Goal: Task Accomplishment & Management: Manage account settings

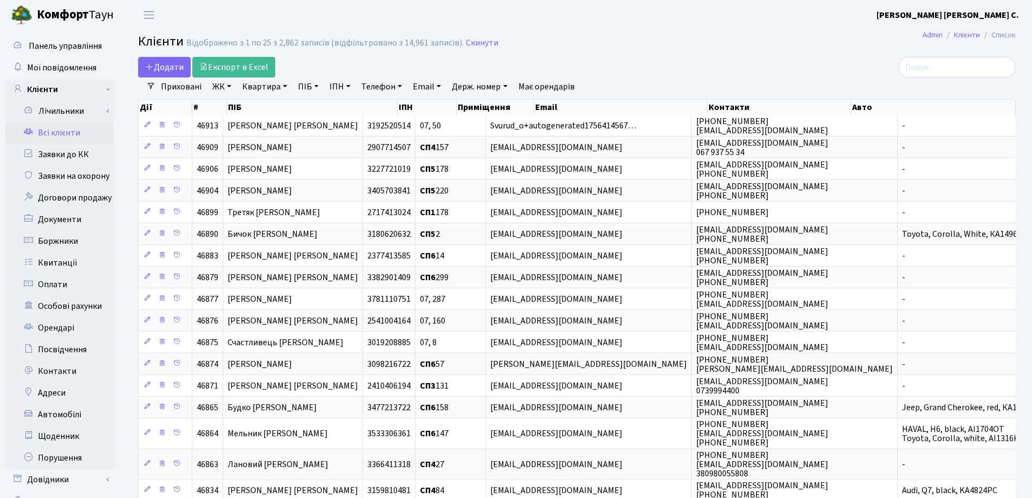
select select "25"
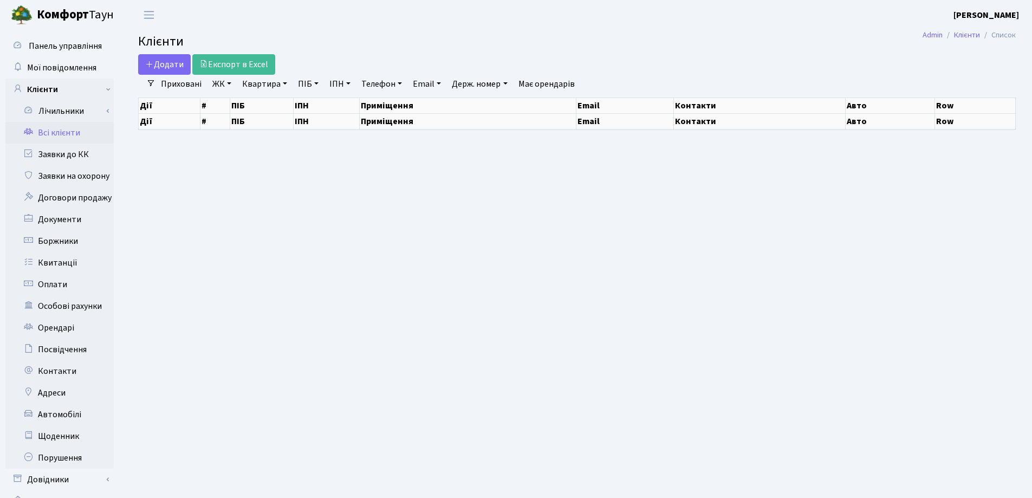
select select "25"
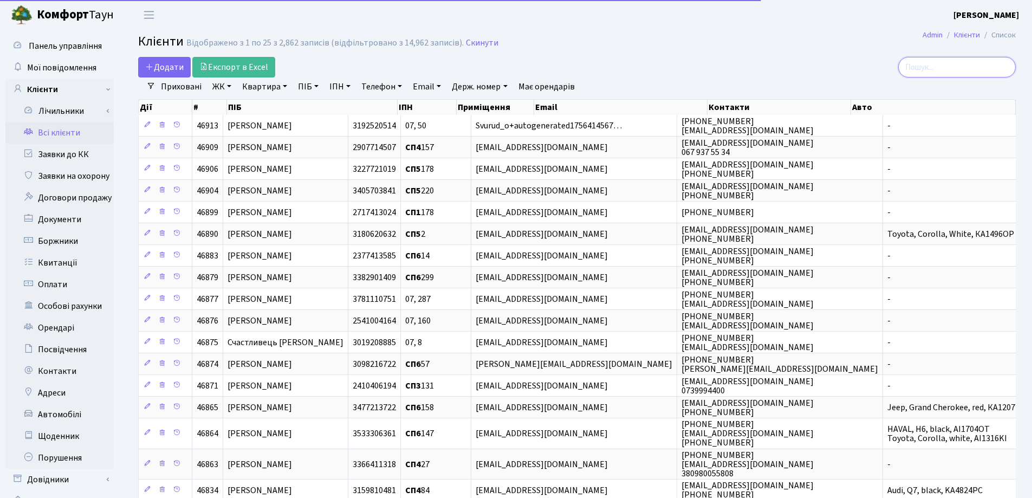
click at [963, 68] on input "search" at bounding box center [957, 67] width 118 height 21
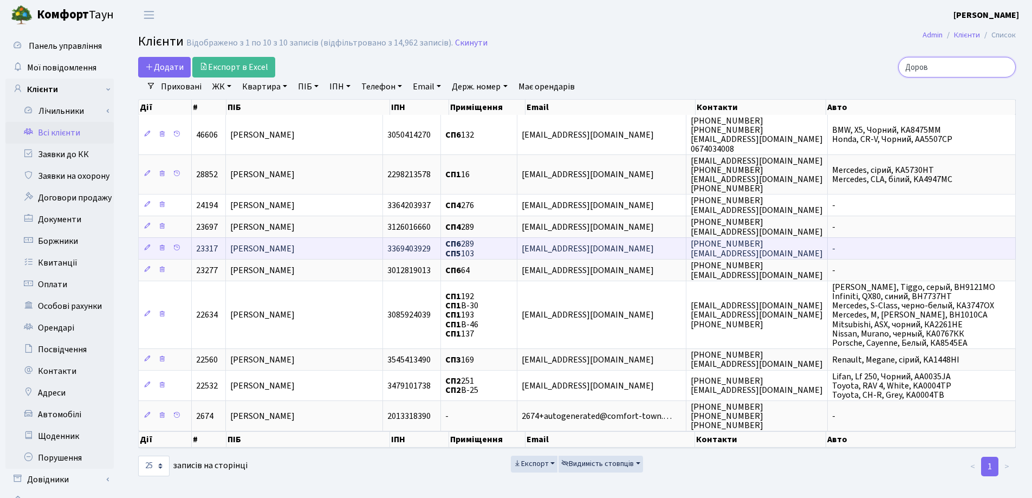
type input "Доров"
click at [295, 251] on span "[PERSON_NAME]" at bounding box center [262, 249] width 64 height 12
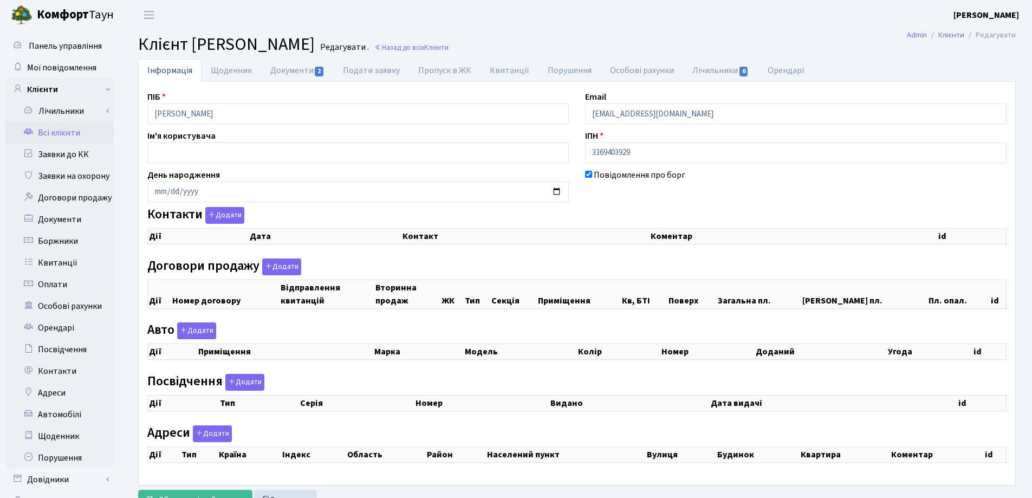
checkbox input "true"
select select "25"
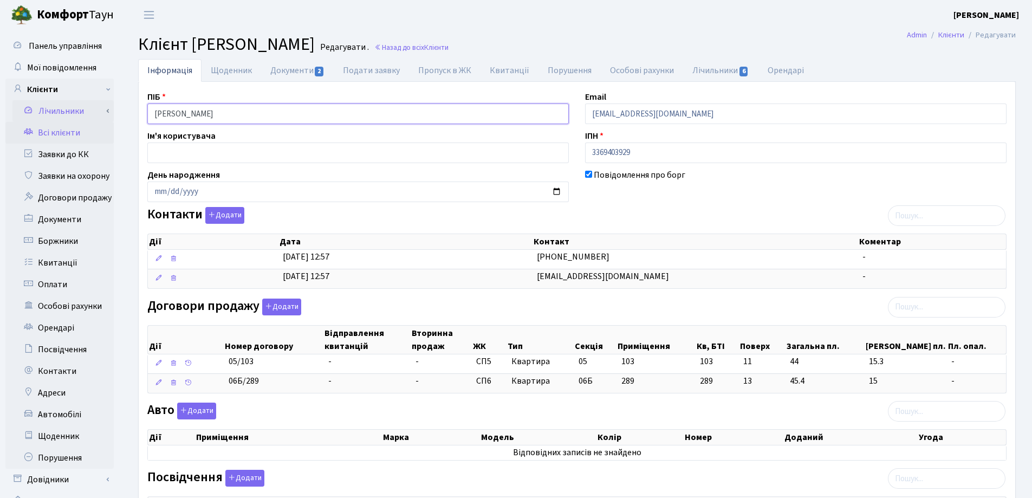
drag, startPoint x: 305, startPoint y: 115, endPoint x: 110, endPoint y: 115, distance: 195.5
click at [82, 115] on div "Панель управління Мої повідомлення Клієнти Лічильники Показання" at bounding box center [516, 400] width 1032 height 740
click at [281, 70] on link "Документи 2" at bounding box center [297, 70] width 73 height 22
select select "25"
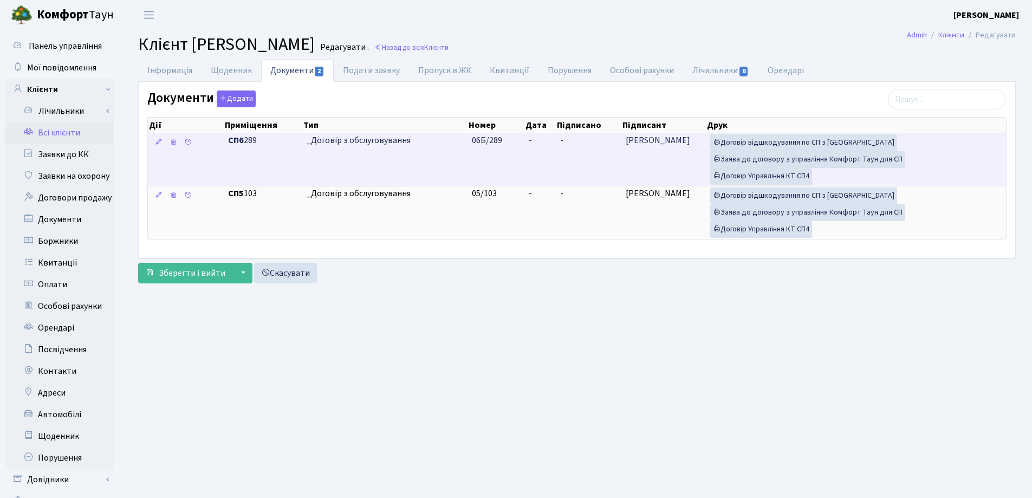
click at [547, 138] on td "-" at bounding box center [539, 159] width 31 height 53
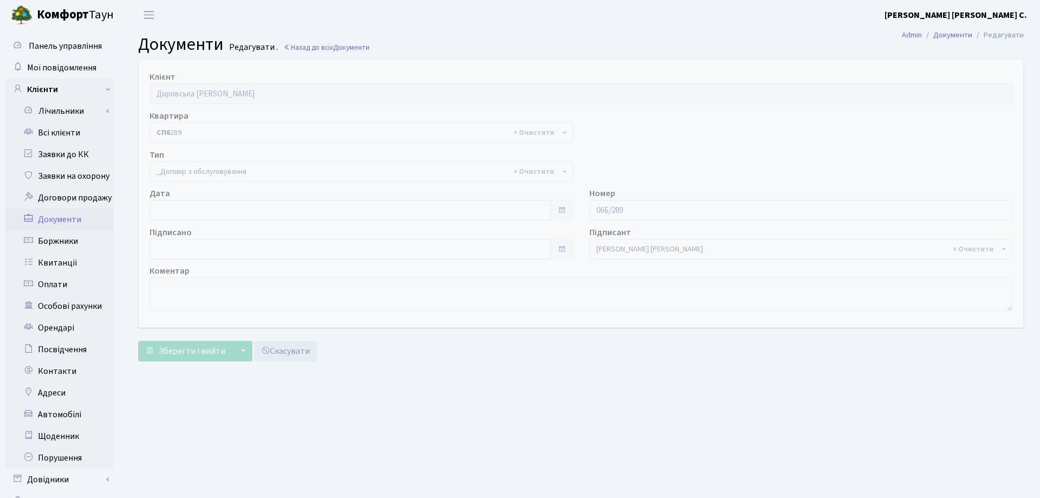
select select "289"
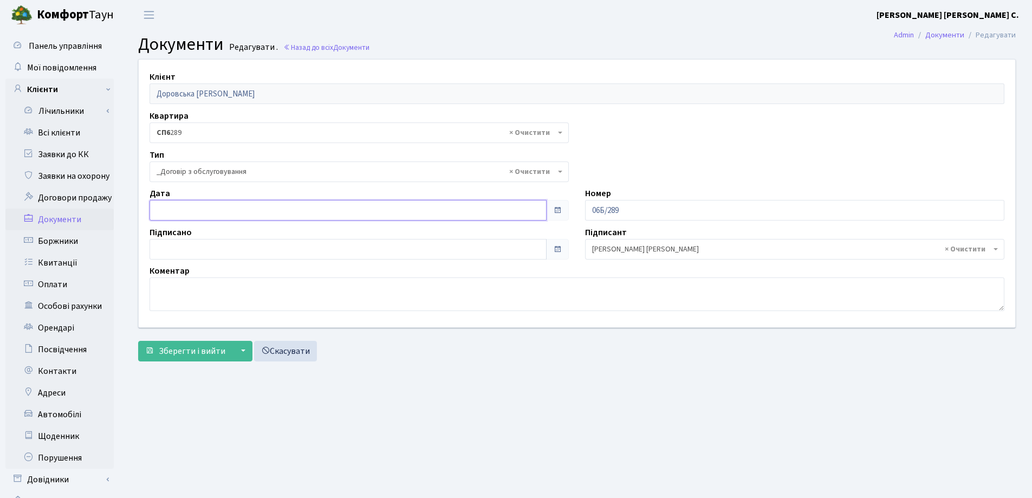
type input "29.08.2025"
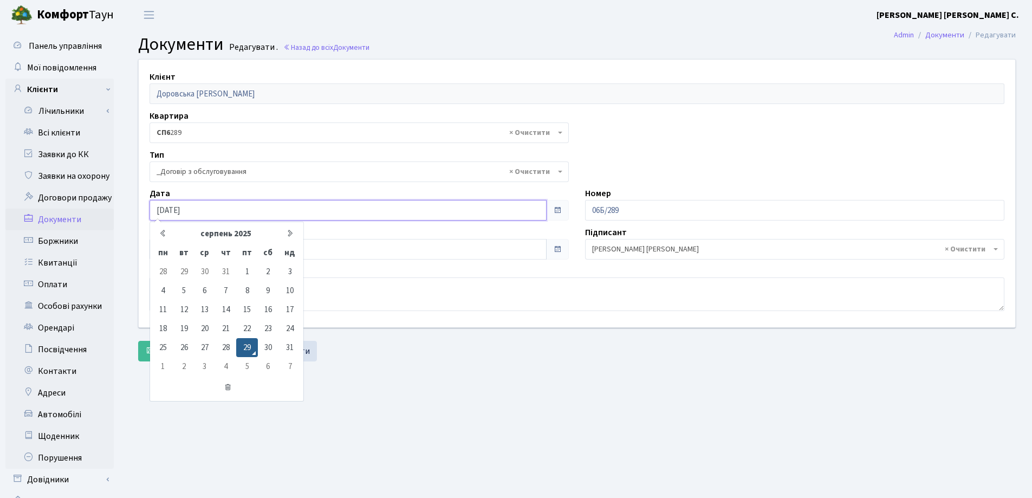
click at [334, 209] on input "29.08.2025" at bounding box center [347, 210] width 397 height 21
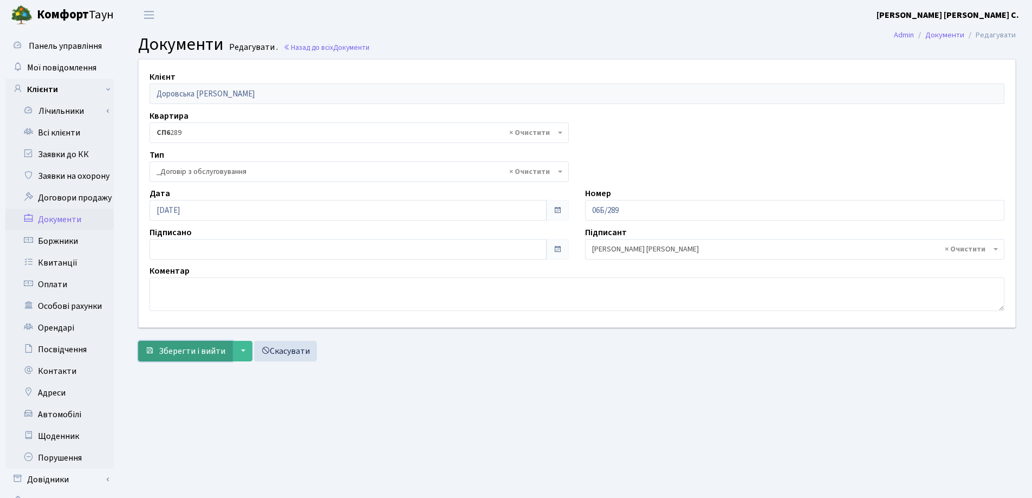
click at [188, 349] on span "Зберегти і вийти" at bounding box center [192, 351] width 67 height 12
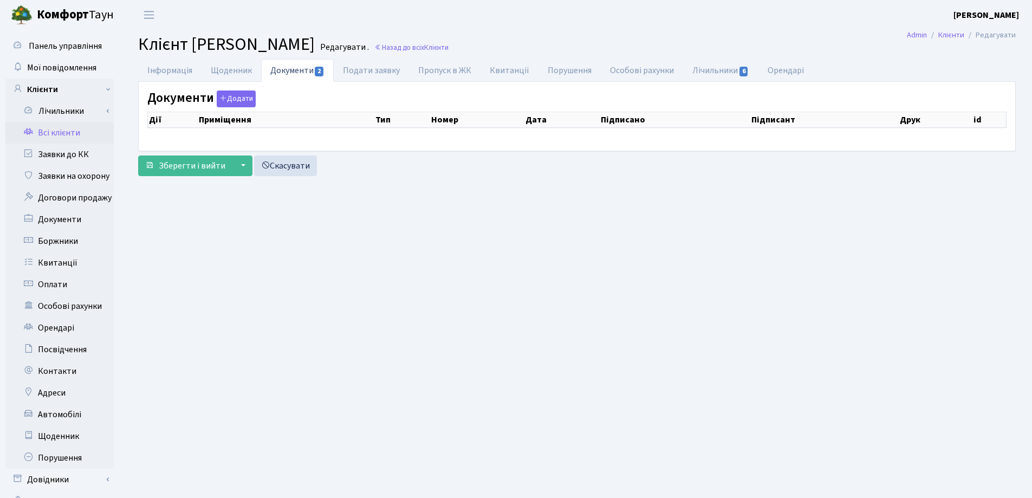
select select "25"
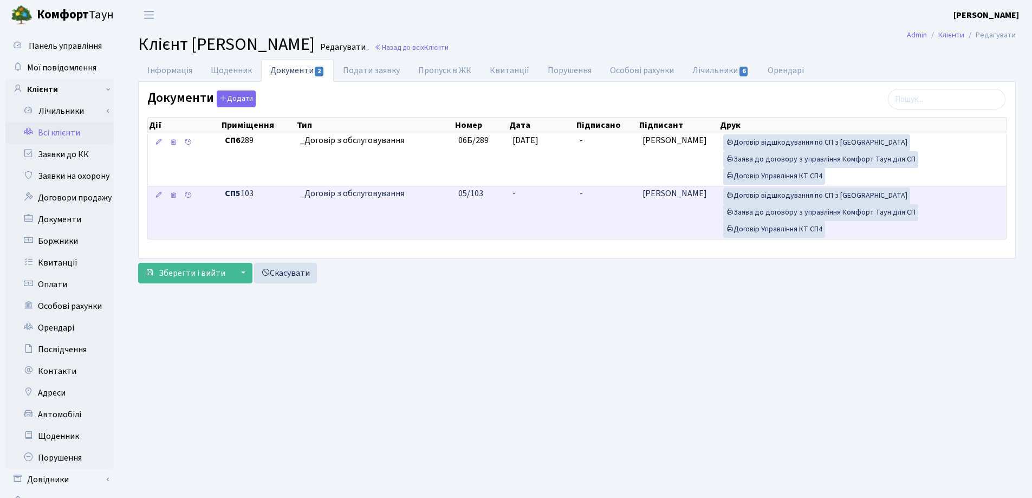
click at [526, 192] on td "-" at bounding box center [541, 212] width 67 height 53
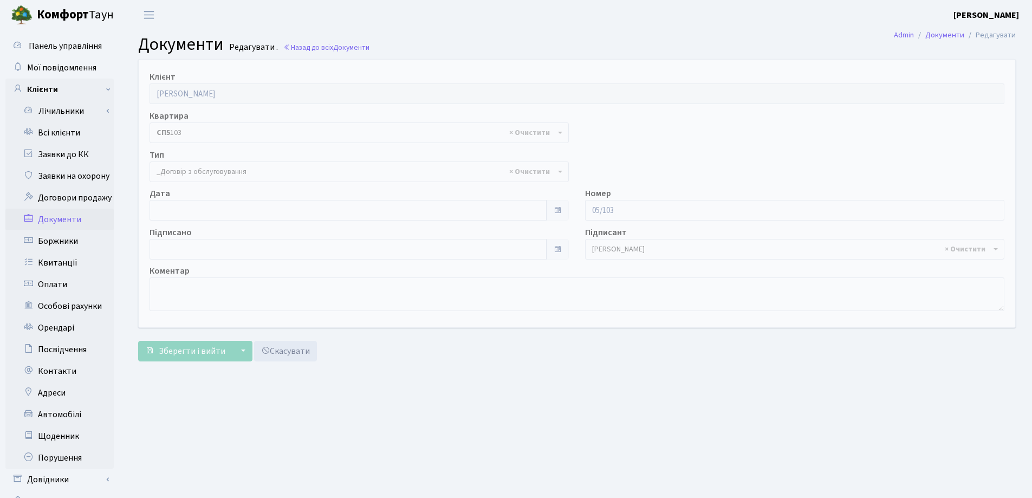
select select "289"
type input "[DATE]"
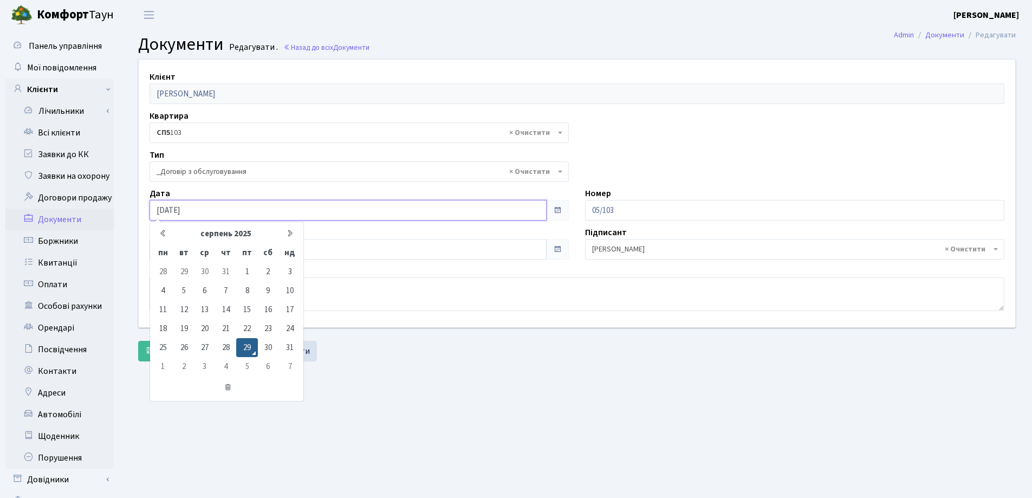
click at [177, 212] on input "[DATE]" at bounding box center [347, 210] width 397 height 21
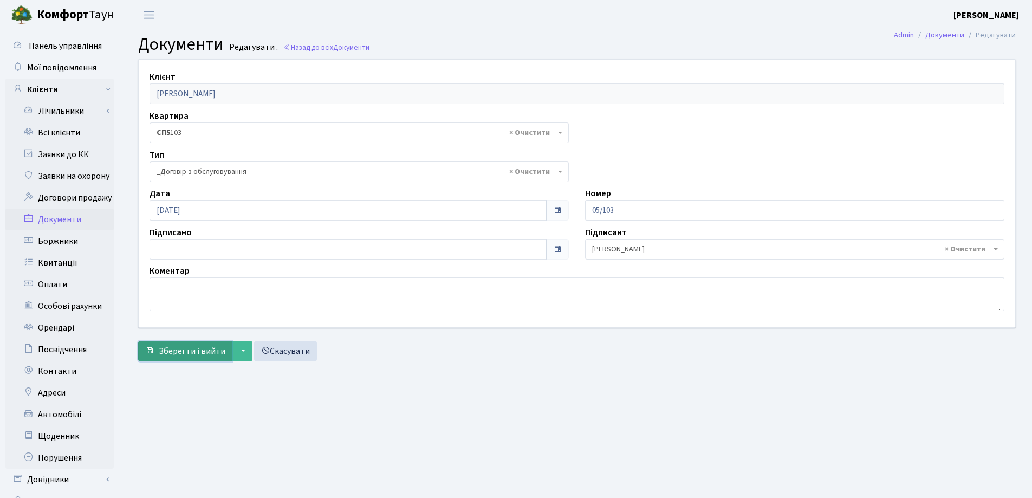
click at [166, 350] on span "Зберегти і вийти" at bounding box center [192, 351] width 67 height 12
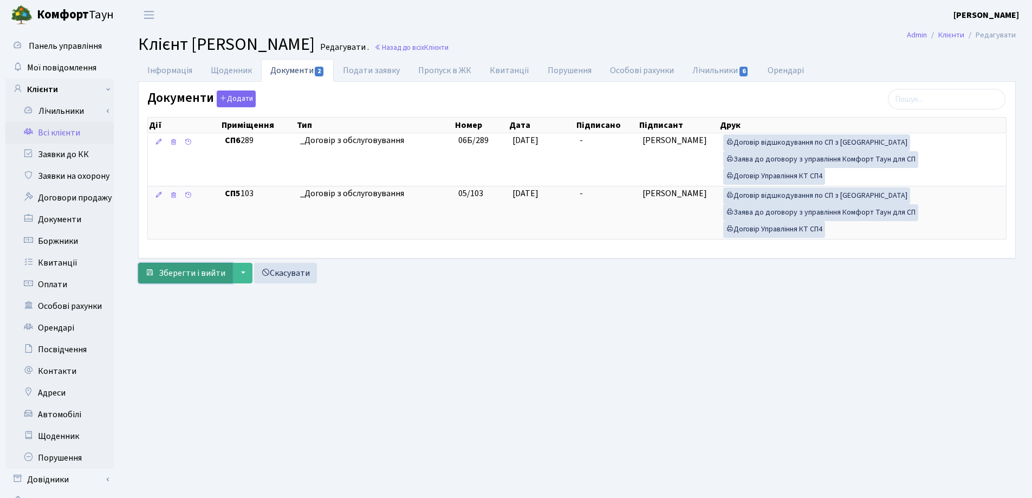
click at [180, 278] on span "Зберегти і вийти" at bounding box center [192, 273] width 67 height 12
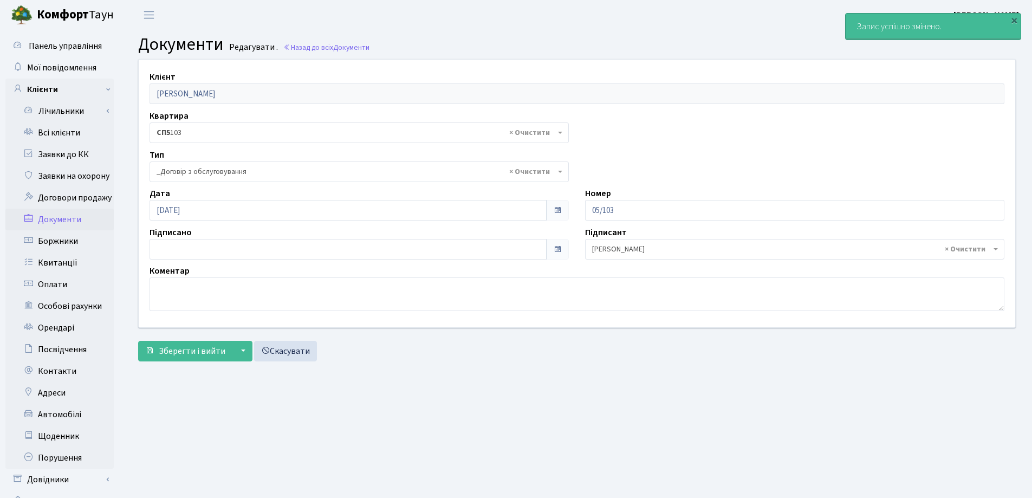
select select "289"
click at [62, 134] on link "Всі клієнти" at bounding box center [59, 133] width 108 height 22
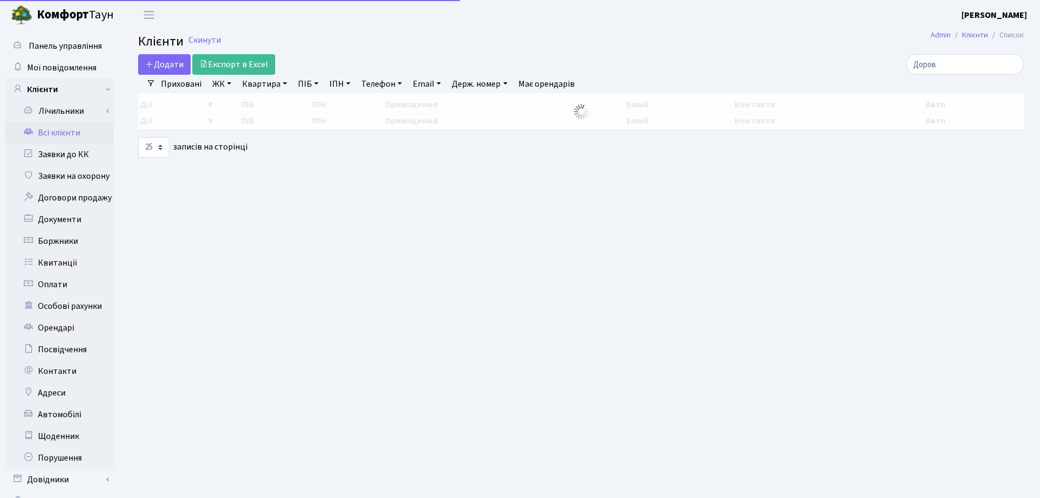
select select "25"
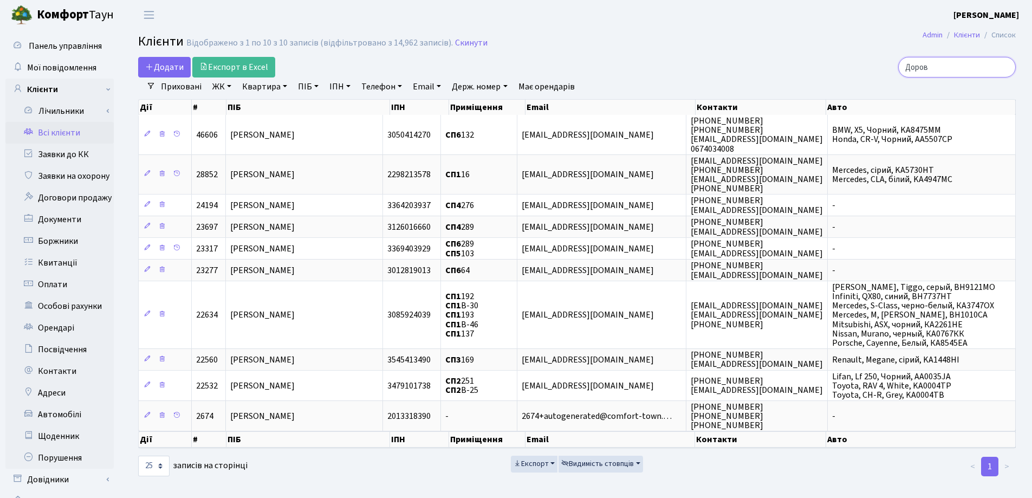
click at [1005, 70] on input "Доров" at bounding box center [957, 67] width 118 height 21
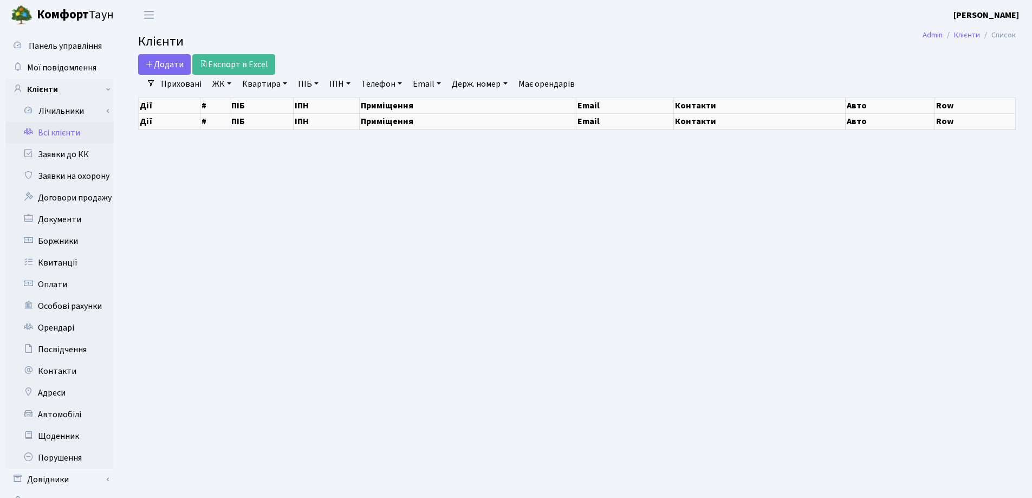
select select "25"
